Goal: Contribute content: Contribute content

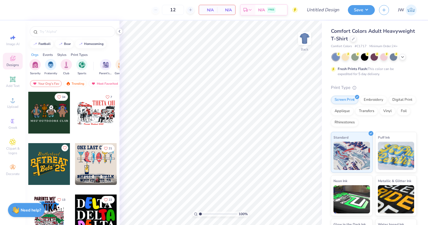
click at [349, 40] on div "Comfort Colors Adult Heavyweight T-Shirt" at bounding box center [374, 34] width 86 height 15
click at [352, 40] on div at bounding box center [353, 38] width 6 height 6
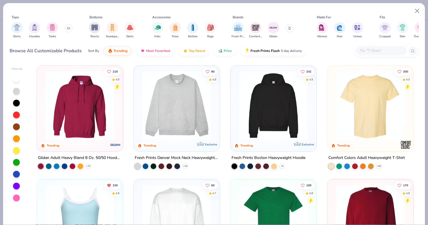
click at [372, 47] on div at bounding box center [381, 50] width 51 height 9
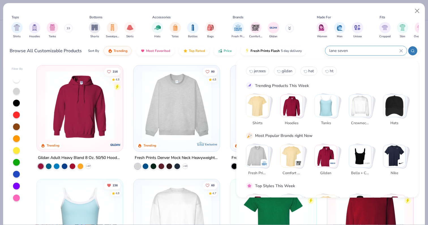
type input "lane seven"
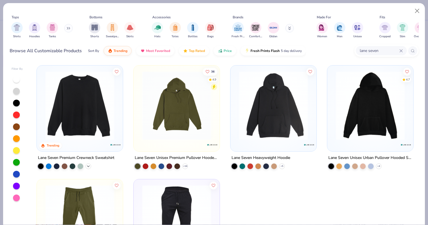
click at [89, 165] on icon at bounding box center [88, 166] width 5 height 5
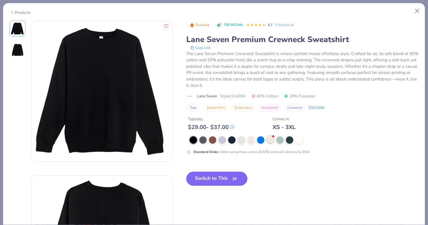
click at [270, 139] on div at bounding box center [269, 139] width 7 height 7
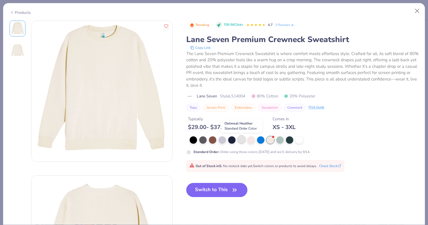
click at [238, 141] on div at bounding box center [241, 139] width 7 height 7
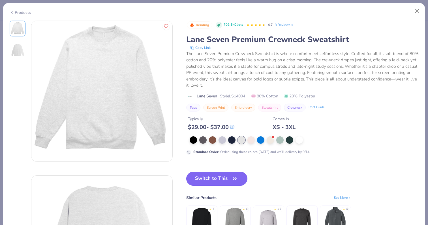
click at [232, 183] on button "Switch to This" at bounding box center [216, 179] width 61 height 14
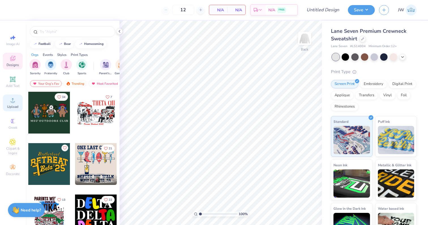
click at [12, 106] on span "Upload" at bounding box center [12, 107] width 11 height 5
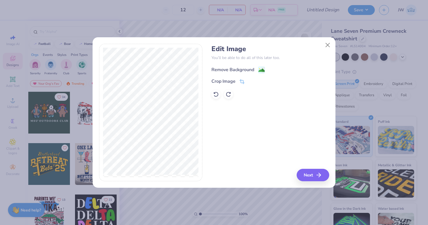
click at [259, 71] on image at bounding box center [261, 70] width 6 height 6
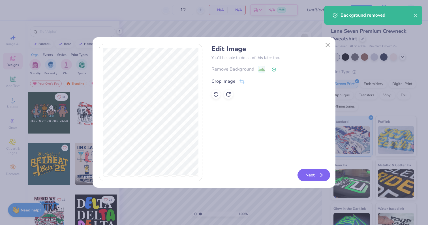
click at [317, 170] on button "Next" at bounding box center [313, 175] width 33 height 12
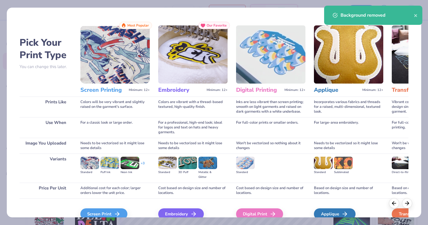
click at [120, 208] on div "Screen Print We'll vectorize your image." at bounding box center [114, 214] width 69 height 30
click at [117, 212] on icon at bounding box center [118, 214] width 7 height 7
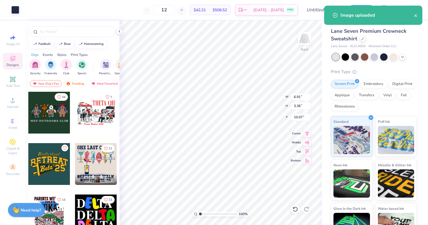
type input "5.15"
type input "10.87"
type input "5.29"
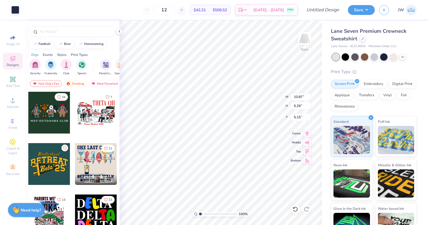
type input "3.73"
type input "8.93"
type input "4.35"
click at [362, 11] on button "Save" at bounding box center [361, 9] width 27 height 10
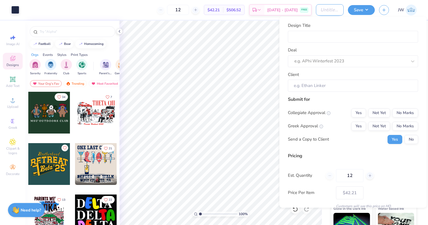
click at [319, 10] on input "Design Title" at bounding box center [330, 9] width 28 height 11
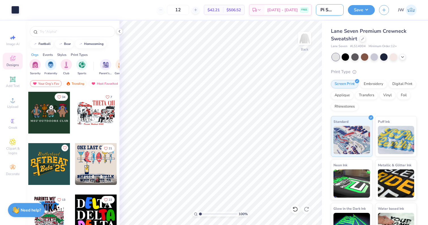
scroll to position [0, 9]
type input "ADPi Seniors"
click at [359, 9] on button "Save" at bounding box center [361, 9] width 27 height 10
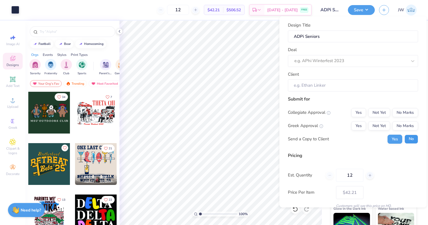
click at [409, 141] on button "No" at bounding box center [411, 139] width 14 height 9
click at [360, 125] on button "Yes" at bounding box center [358, 125] width 15 height 9
click at [404, 127] on button "No Marks" at bounding box center [405, 125] width 26 height 9
click at [404, 116] on button "No Marks" at bounding box center [405, 112] width 26 height 9
type input "$42.21"
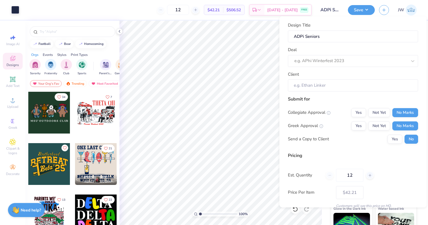
click at [319, 47] on div "Deal e.g. APhi Winterfest 2023" at bounding box center [353, 57] width 130 height 20
click at [318, 59] on div at bounding box center [350, 61] width 113 height 8
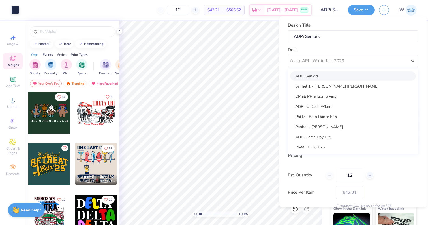
click at [319, 77] on div "ADPi Seniors" at bounding box center [353, 75] width 126 height 9
type input "[PERSON_NAME]"
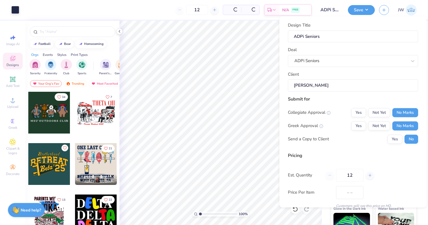
type input "$42.21"
click at [352, 176] on input "12" at bounding box center [349, 175] width 27 height 13
type input "1"
type input "0"
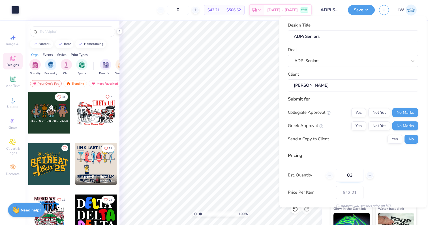
type input "0"
type input "2"
type input "20"
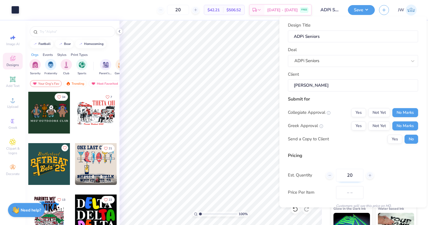
type input "$36.32"
type input "16"
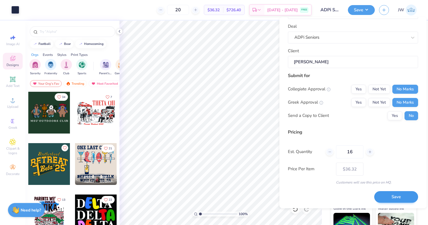
type input "16"
type input "$37.72"
type input "16"
click at [396, 199] on button "Save" at bounding box center [396, 198] width 44 height 12
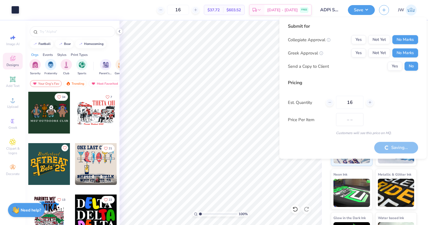
type input "$37.72"
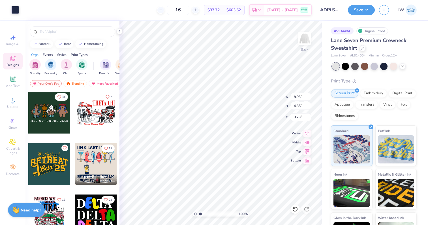
type input "12.02"
type input "5.85"
type input "4.31"
type input "12.74"
type input "6.20"
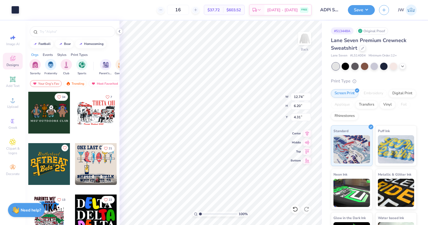
type input "4.37"
type input "4.40"
click at [365, 8] on button "Save" at bounding box center [361, 9] width 27 height 10
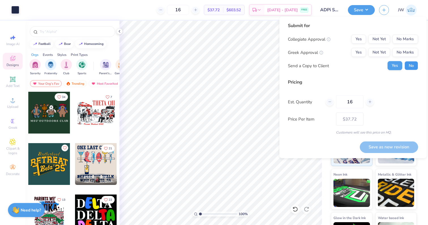
click at [412, 66] on button "No" at bounding box center [411, 65] width 14 height 9
click at [369, 55] on button "Not Yet" at bounding box center [379, 52] width 22 height 9
click at [400, 53] on button "No Marks" at bounding box center [405, 52] width 26 height 9
click at [401, 31] on div "Submit for Collegiate Approval Yes Not Yet No Marks Greek Approval Yes Not Yet …" at bounding box center [353, 48] width 130 height 52
click at [406, 45] on div "Collegiate Approval Yes Not Yet No Marks Greek Approval Yes Not Yet No Marks Se…" at bounding box center [353, 53] width 130 height 36
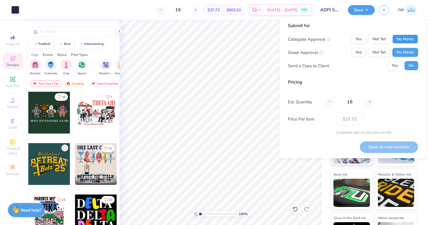
click at [407, 42] on button "No Marks" at bounding box center [405, 39] width 26 height 9
click at [400, 144] on button "Save as new revision" at bounding box center [388, 147] width 58 height 12
type input "$37.72"
